Goal: Task Accomplishment & Management: Manage account settings

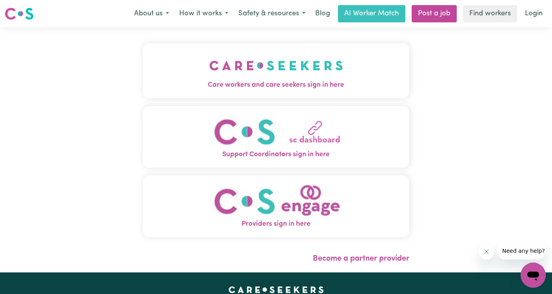
click at [270, 75] on img "Care workers and care seekers sign in here" at bounding box center [276, 65] width 134 height 29
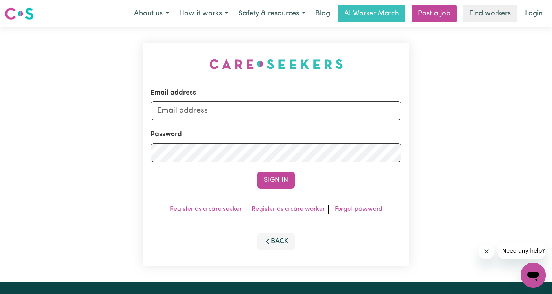
click at [256, 106] on input "Email address" at bounding box center [276, 110] width 251 height 19
type input "[EMAIL_ADDRESS][DOMAIN_NAME]"
click at [282, 177] on button "Sign In" at bounding box center [276, 179] width 38 height 17
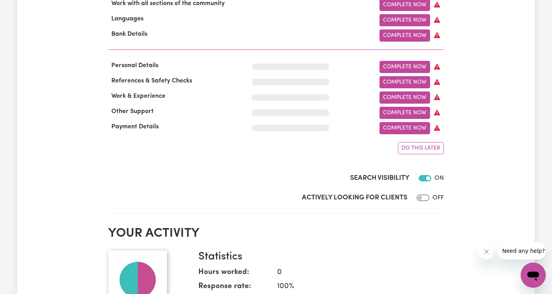
scroll to position [511, 0]
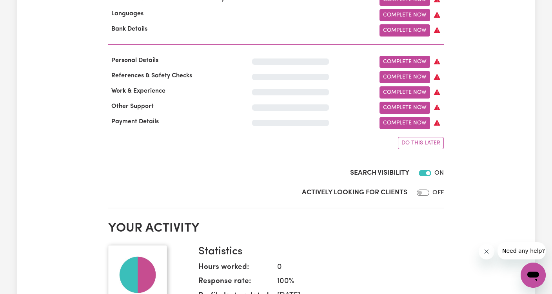
click at [421, 170] on input "Search Visibility" at bounding box center [425, 173] width 13 height 6
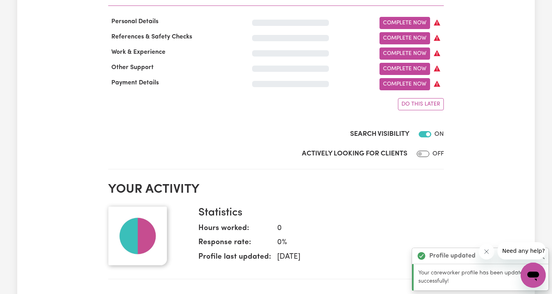
scroll to position [554, 0]
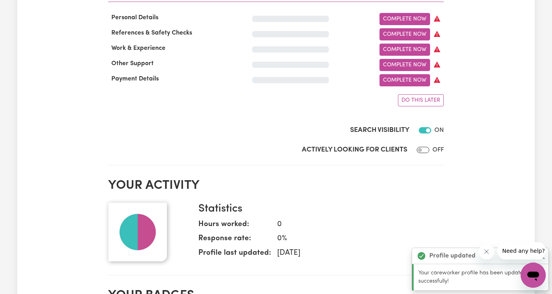
click at [425, 127] on input "Search Visibility" at bounding box center [425, 130] width 13 height 6
checkbox input "true"
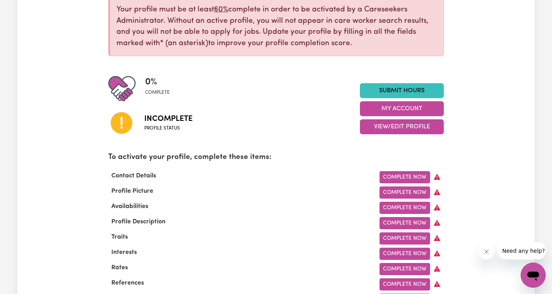
scroll to position [119, 0]
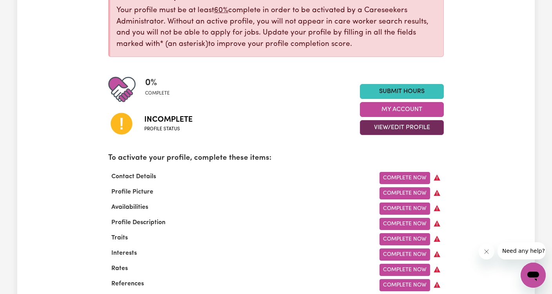
click at [437, 129] on button "View/Edit Profile" at bounding box center [402, 127] width 84 height 15
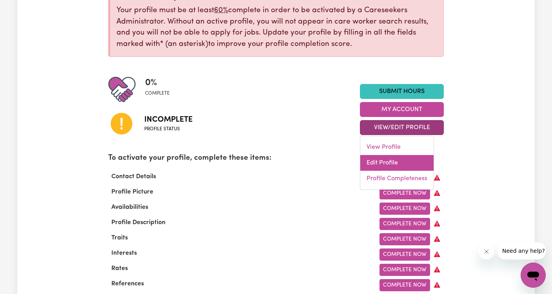
click at [405, 158] on link "Edit Profile" at bounding box center [396, 163] width 73 height 16
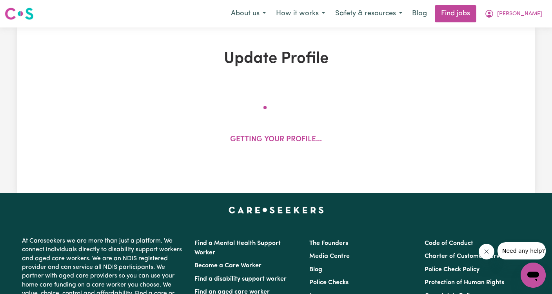
select select "Studying a healthcare related degree or qualification"
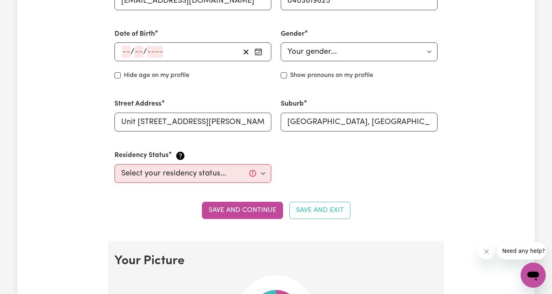
scroll to position [320, 0]
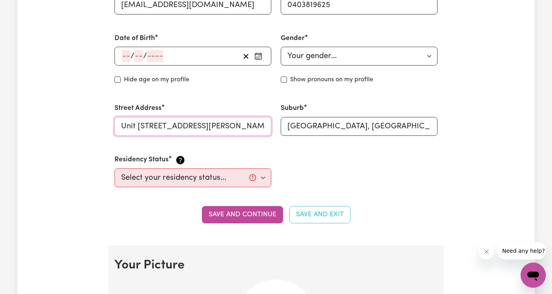
drag, startPoint x: 253, startPoint y: 125, endPoint x: 174, endPoint y: 113, distance: 79.8
click at [174, 113] on div "Street Address [STREET_ADDRESS][PERSON_NAME]" at bounding box center [192, 119] width 157 height 32
click at [183, 86] on div "Date of Birth / / Hide age Hide age on my profile" at bounding box center [193, 59] width 166 height 70
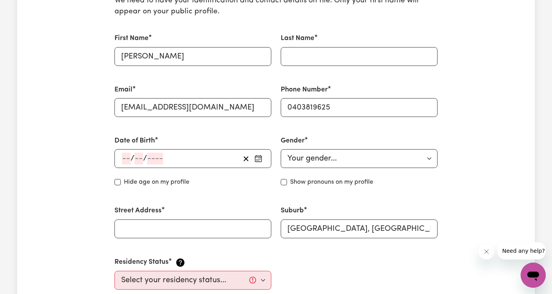
scroll to position [217, 0]
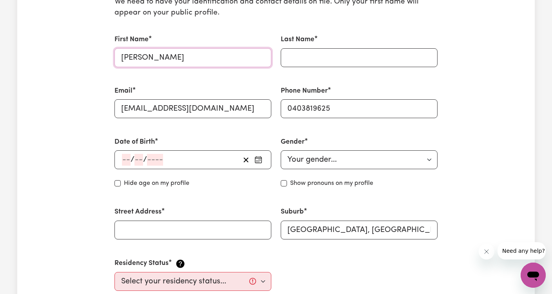
type input "[PERSON_NAME]"
click at [206, 86] on div "Email [EMAIL_ADDRESS][DOMAIN_NAME]" at bounding box center [192, 102] width 157 height 32
type input "W"
click at [348, 86] on div "Phone Number [PHONE_NUMBER]" at bounding box center [359, 102] width 157 height 32
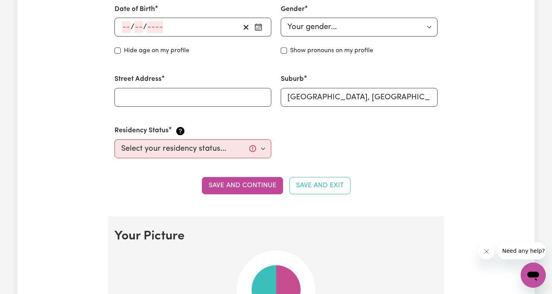
scroll to position [351, 0]
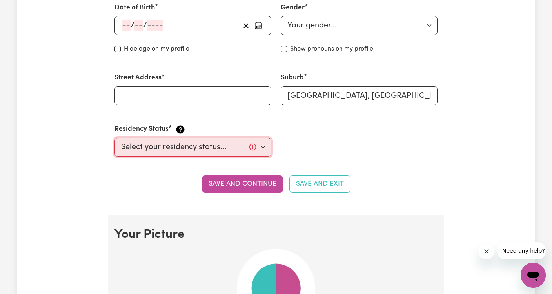
select select "[DEMOGRAPHIC_DATA] Citizen"
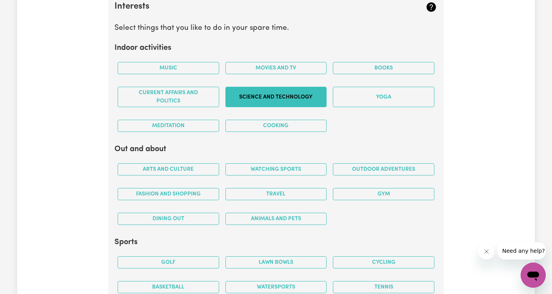
scroll to position [1419, 0]
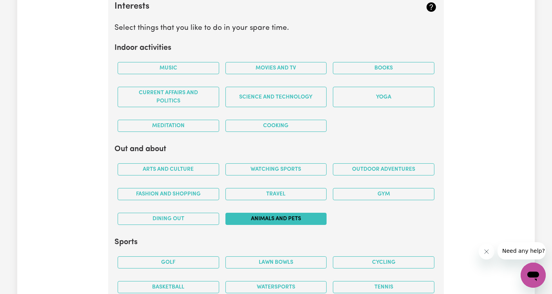
click at [287, 212] on button "Animals and pets" at bounding box center [276, 218] width 102 height 12
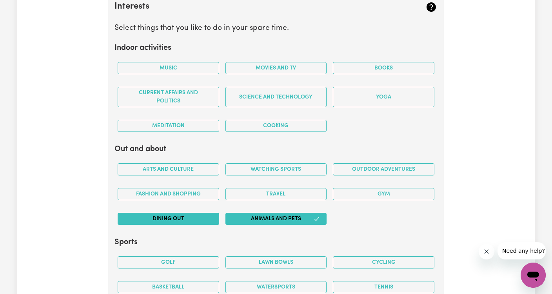
click at [200, 212] on button "Dining out" at bounding box center [169, 218] width 102 height 12
click at [197, 189] on button "Fashion and shopping" at bounding box center [169, 194] width 102 height 12
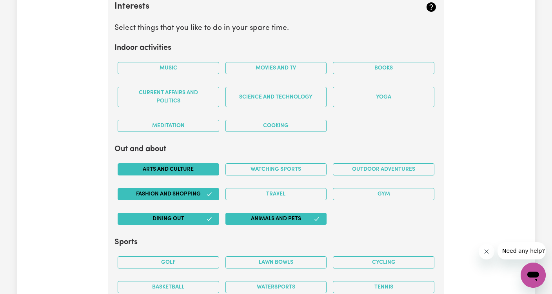
click at [191, 163] on button "Arts and Culture" at bounding box center [169, 169] width 102 height 12
click at [257, 188] on button "Travel" at bounding box center [276, 194] width 102 height 12
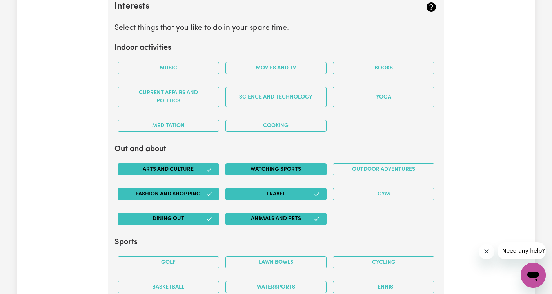
click at [256, 163] on button "Watching sports" at bounding box center [276, 169] width 102 height 12
click at [349, 165] on button "Outdoor adventures" at bounding box center [384, 169] width 102 height 12
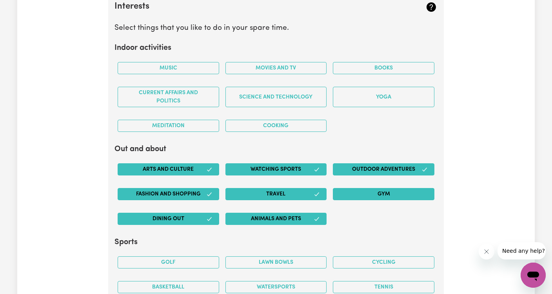
click at [356, 188] on button "Gym" at bounding box center [384, 194] width 102 height 12
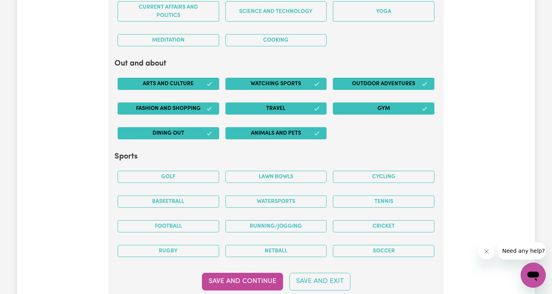
scroll to position [1505, 0]
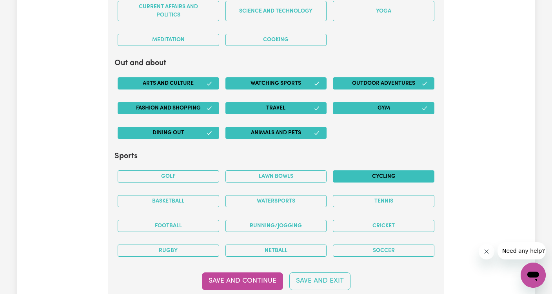
click at [340, 170] on button "Cycling" at bounding box center [384, 176] width 102 height 12
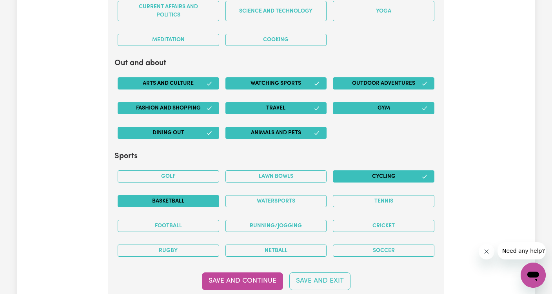
scroll to position [1502, 0]
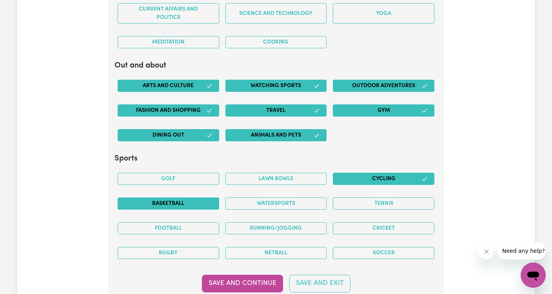
click at [199, 191] on div "Basketball" at bounding box center [168, 203] width 108 height 25
click at [197, 198] on button "Basketball" at bounding box center [169, 203] width 102 height 12
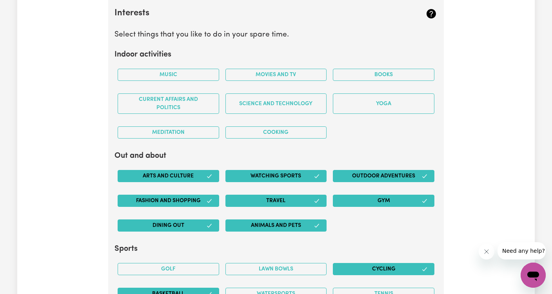
scroll to position [1410, 0]
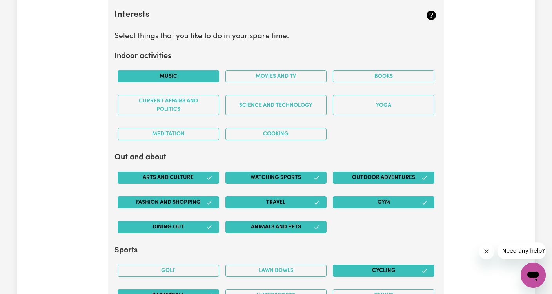
click at [204, 71] on button "Music" at bounding box center [169, 76] width 102 height 12
click at [249, 70] on button "Movies and TV" at bounding box center [276, 76] width 102 height 12
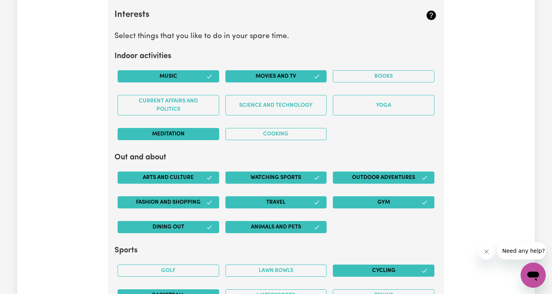
click at [163, 128] on button "Meditation" at bounding box center [169, 134] width 102 height 12
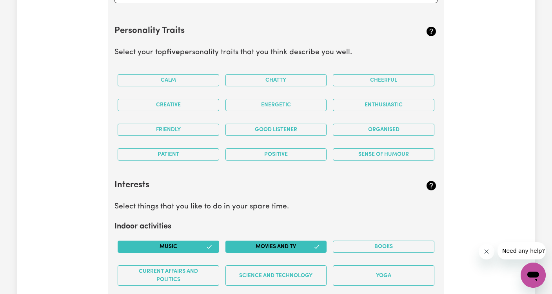
scroll to position [1238, 0]
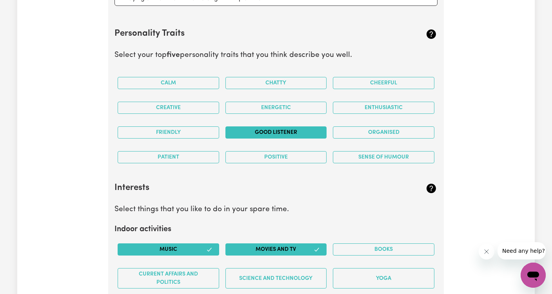
click at [303, 127] on button "Good Listener" at bounding box center [276, 132] width 102 height 12
click at [348, 151] on button "Sense of Humour" at bounding box center [384, 157] width 102 height 12
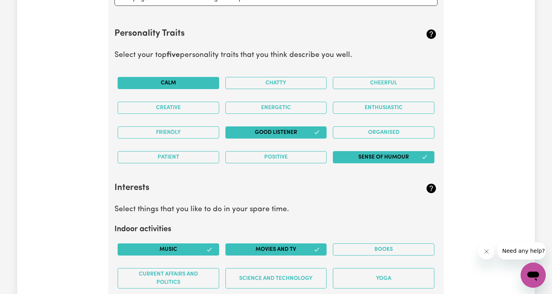
click at [193, 78] on button "Calm" at bounding box center [169, 83] width 102 height 12
click at [193, 103] on button "Creative" at bounding box center [169, 108] width 102 height 12
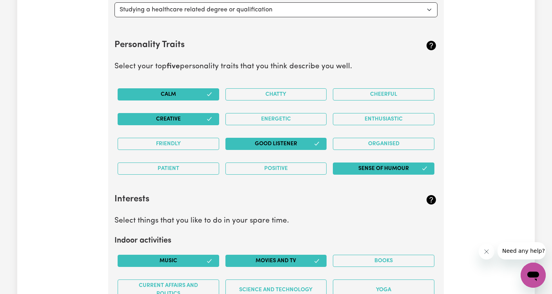
scroll to position [1225, 0]
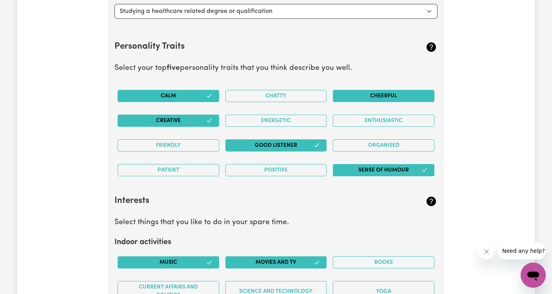
click at [342, 92] on button "Cheerful" at bounding box center [384, 96] width 102 height 12
click at [192, 139] on button "Friendly" at bounding box center [169, 145] width 102 height 12
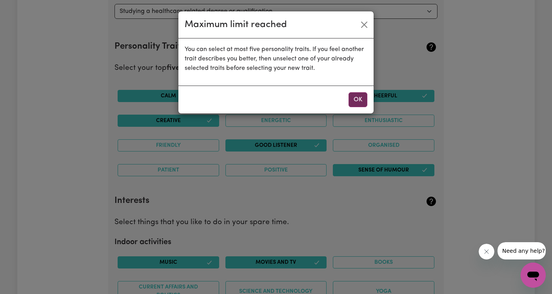
click at [361, 99] on button "OK" at bounding box center [358, 99] width 19 height 15
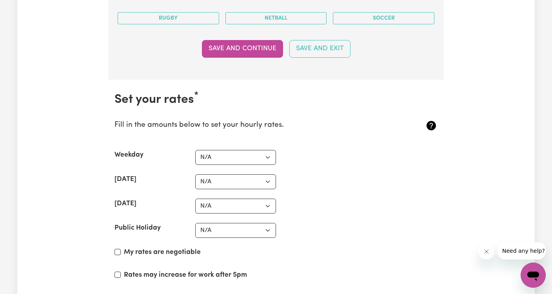
scroll to position [1737, 0]
select select "60"
select select "80"
select select "95"
select select "110"
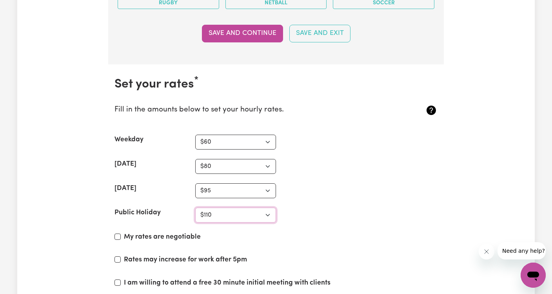
scroll to position [1753, 0]
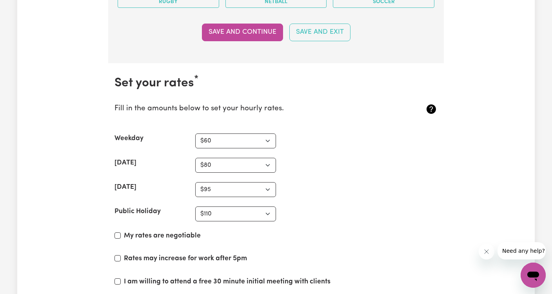
click at [118, 232] on input "My rates are negotiable" at bounding box center [117, 235] width 6 height 6
checkbox input "true"
click at [116, 255] on input "Rates may increase for work after 5pm" at bounding box center [117, 258] width 6 height 6
checkbox input "true"
click at [119, 278] on input "I am willing to attend a free 30 minute initial meeting with clients" at bounding box center [117, 281] width 6 height 6
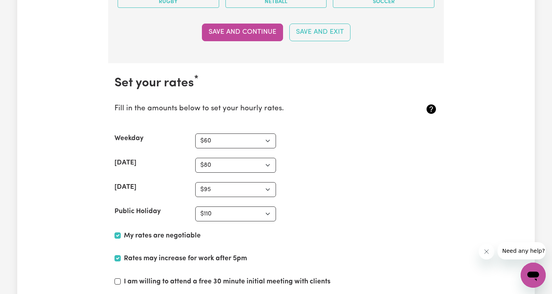
checkbox input "true"
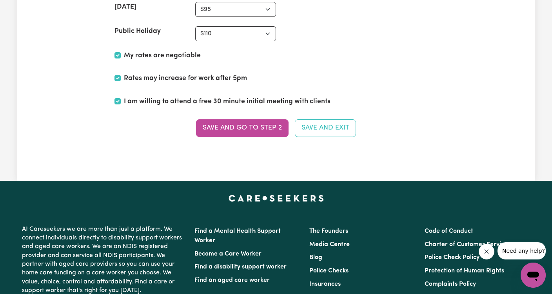
scroll to position [1928, 0]
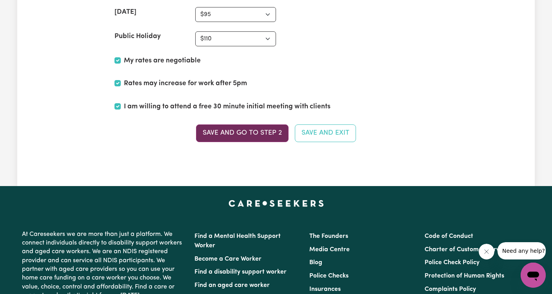
click at [225, 129] on button "Save and go to Step 2" at bounding box center [242, 132] width 93 height 17
type input "[PERSON_NAME]"
type input "Unit [STREET_ADDRESS][PERSON_NAME]"
select select
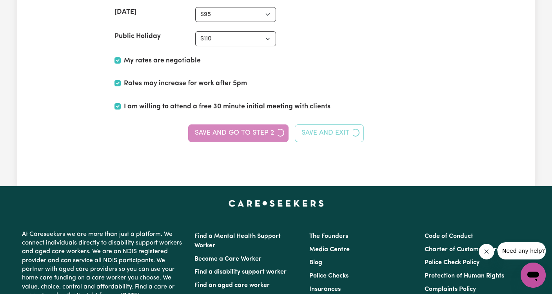
scroll to position [0, 0]
